Goal: Task Accomplishment & Management: Manage account settings

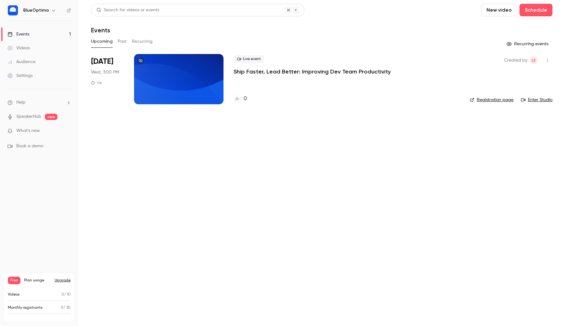
click at [179, 74] on div at bounding box center [178, 79] width 89 height 50
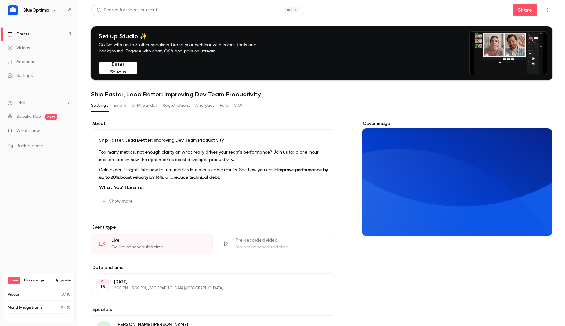
click at [53, 35] on link "Events 1" at bounding box center [39, 34] width 78 height 14
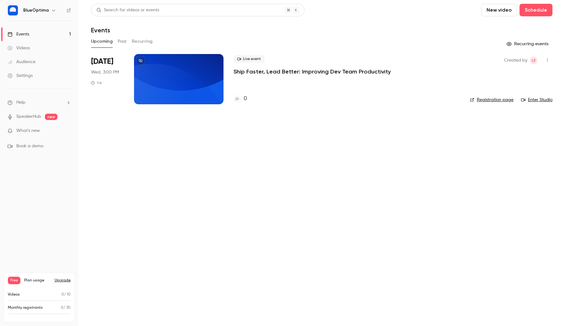
click at [166, 86] on div at bounding box center [178, 79] width 89 height 50
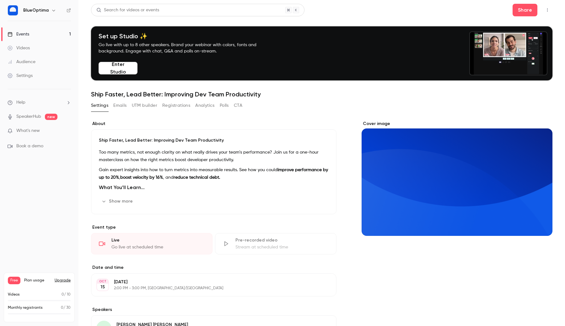
click at [124, 106] on button "Emails" at bounding box center [119, 105] width 13 height 10
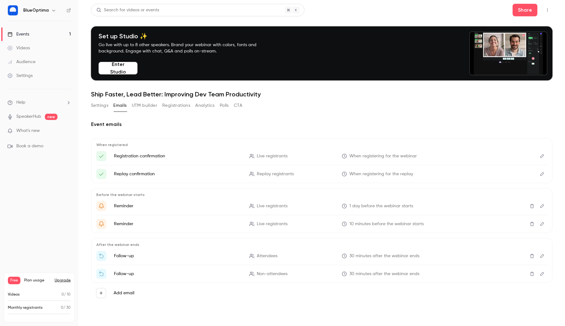
click at [99, 106] on button "Settings" at bounding box center [99, 105] width 17 height 10
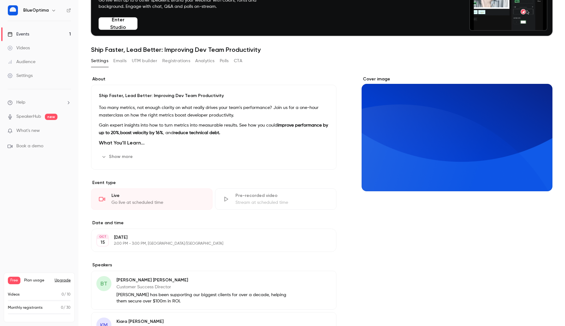
scroll to position [45, 0]
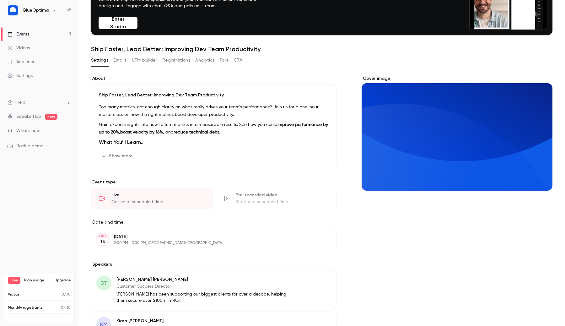
click at [543, 181] on icon "Cover image" at bounding box center [540, 179] width 7 height 5
